Goal: Task Accomplishment & Management: Manage account settings

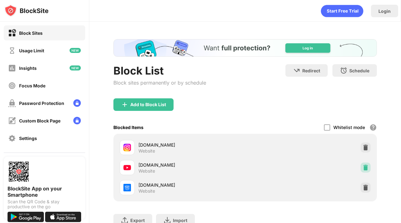
click at [364, 166] on img at bounding box center [365, 167] width 6 height 6
